Goal: Transaction & Acquisition: Subscribe to service/newsletter

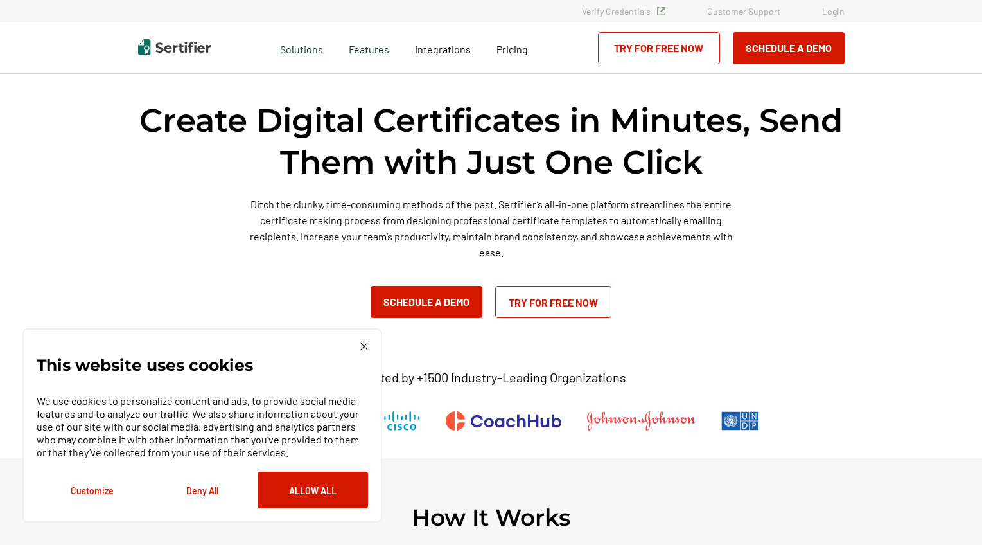
click at [552, 302] on link "Try for Free Now" at bounding box center [553, 302] width 116 height 32
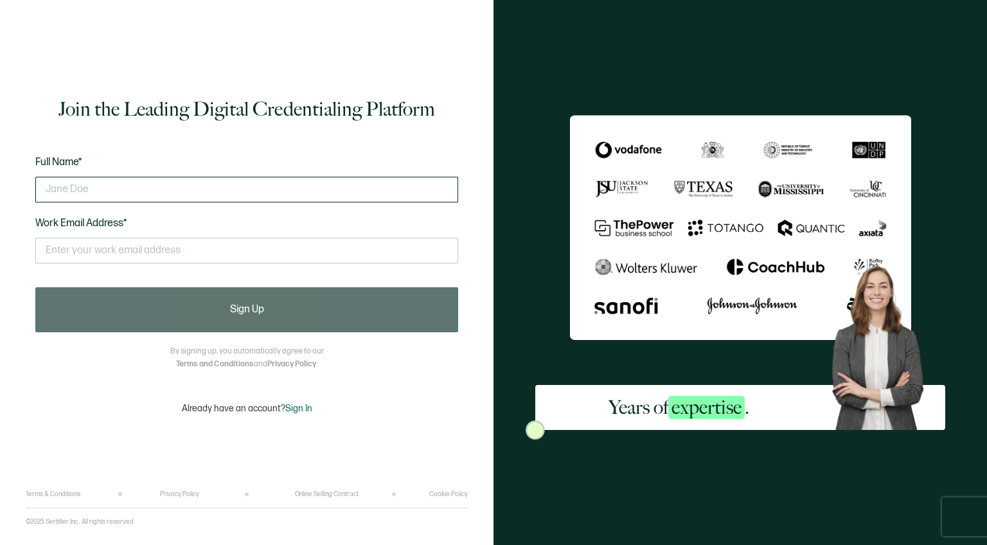
click at [296, 193] on input "text" at bounding box center [246, 190] width 423 height 26
